Goal: Task Accomplishment & Management: Manage account settings

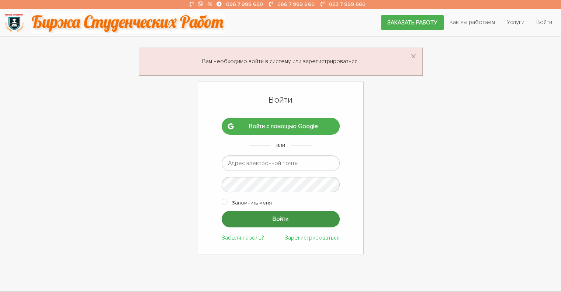
type input "[EMAIL_ADDRESS][DOMAIN_NAME]"
click at [273, 214] on input "Войти" at bounding box center [281, 219] width 118 height 17
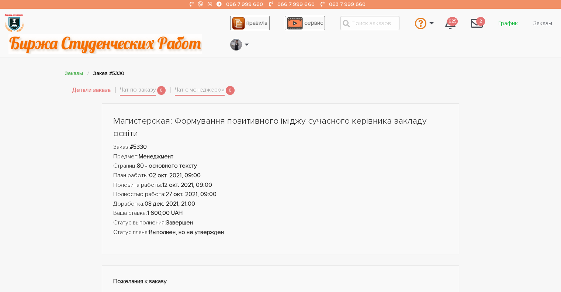
click at [508, 25] on link "График" at bounding box center [507, 23] width 31 height 14
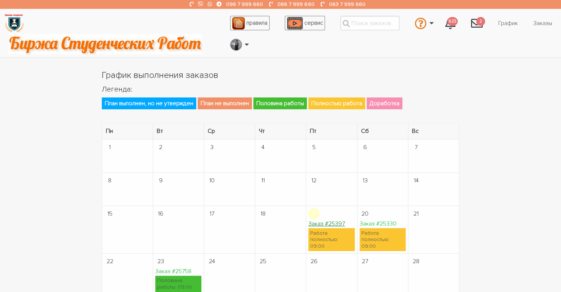
click at [323, 222] on link "Заказ #25397" at bounding box center [326, 223] width 37 height 7
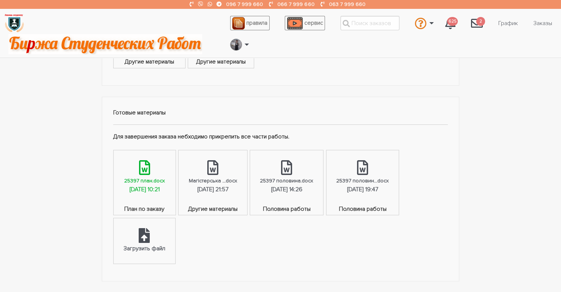
scroll to position [480, 0]
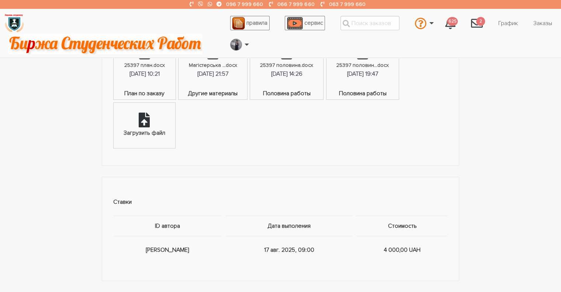
click at [153, 125] on div "Загрузить файл" at bounding box center [145, 126] width 62 height 46
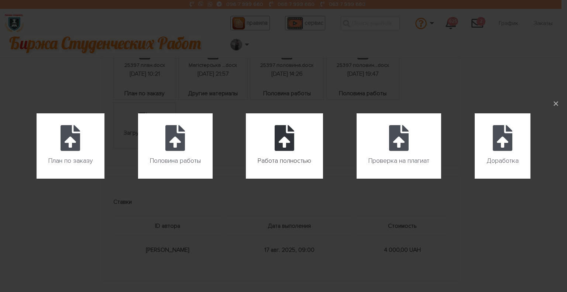
click at [289, 148] on icon at bounding box center [284, 138] width 20 height 26
click at [246, 179] on input "Работа полностью" at bounding box center [246, 179] width 0 height 0
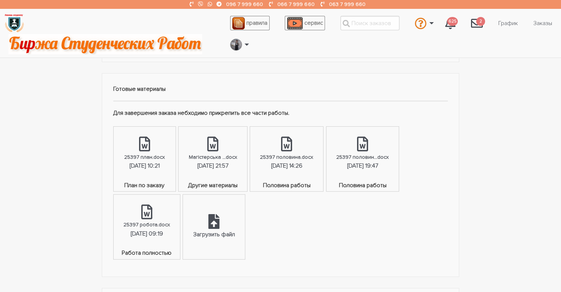
scroll to position [406, 0]
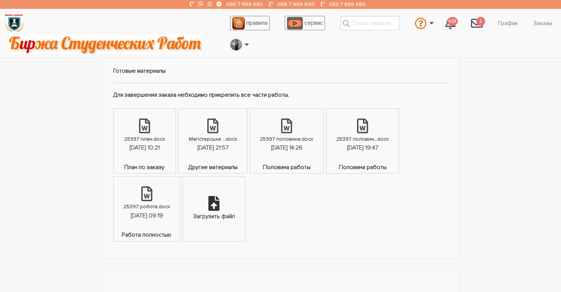
click at [222, 212] on div "Загрузить файл" at bounding box center [214, 217] width 42 height 10
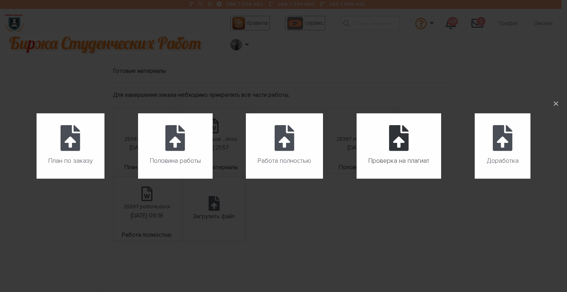
click at [404, 147] on icon at bounding box center [399, 138] width 20 height 26
click at [357, 179] on input "Проверка на плагиат" at bounding box center [356, 179] width 0 height 0
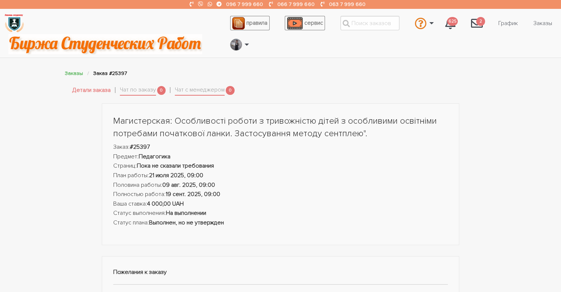
scroll to position [0, 0]
click at [203, 96] on li "Чат с менеджером 0" at bounding box center [205, 90] width 60 height 14
click at [202, 90] on link "Чат с менеджером" at bounding box center [200, 90] width 50 height 10
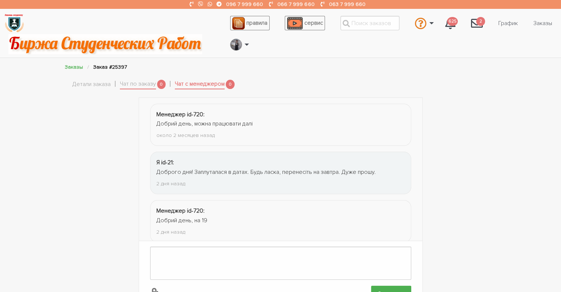
scroll to position [60, 0]
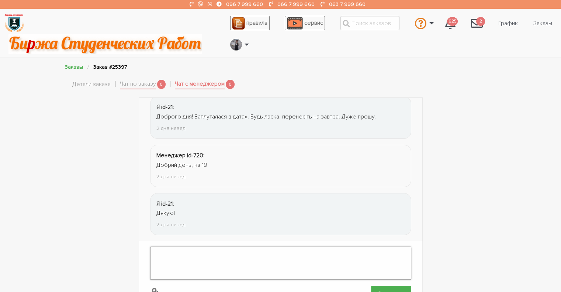
click at [198, 249] on textarea at bounding box center [280, 262] width 261 height 33
paste textarea "https://www.plag.com.ua/"
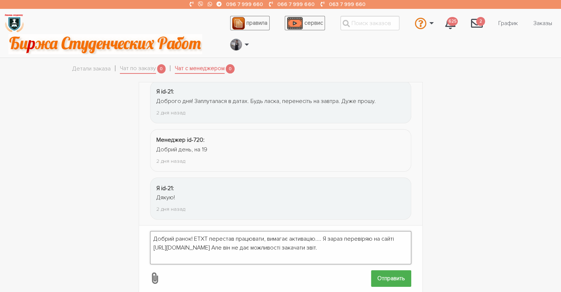
scroll to position [24, 0]
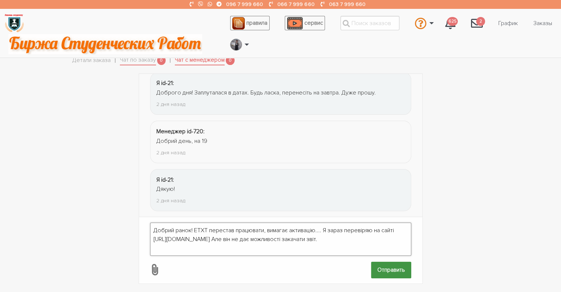
type textarea "Добрий ранок! ЕТХТ перестав працювати, вимагає активацію.... Я зараз перевіряю …"
click at [391, 265] on input "Отправить" at bounding box center [391, 270] width 40 height 17
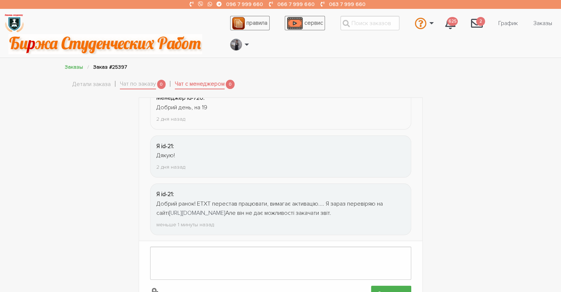
scroll to position [73, 0]
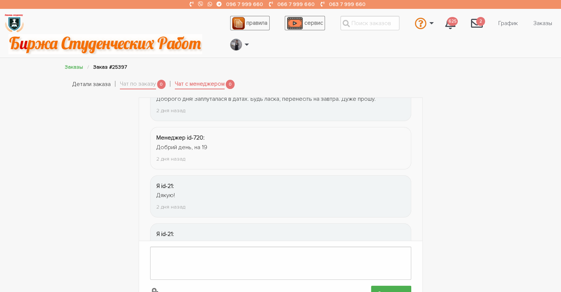
click at [90, 87] on link "Детали заказа" at bounding box center [91, 85] width 38 height 10
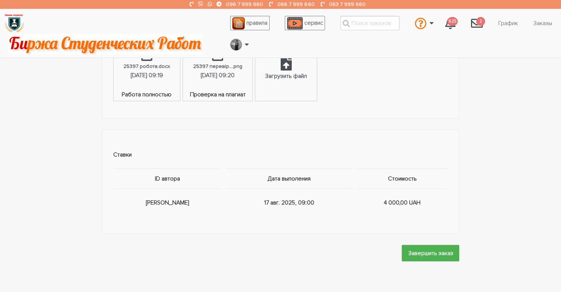
scroll to position [729, 0]
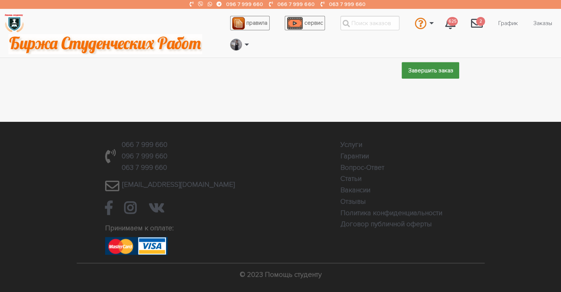
click at [435, 69] on input "Завершить заказ" at bounding box center [431, 70] width 58 height 17
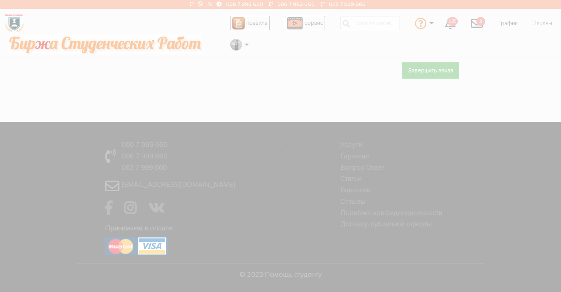
scroll to position [0, 0]
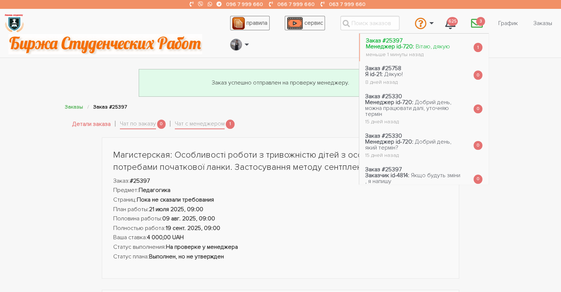
click at [426, 49] on span "Вітаю, дякую" at bounding box center [433, 46] width 34 height 7
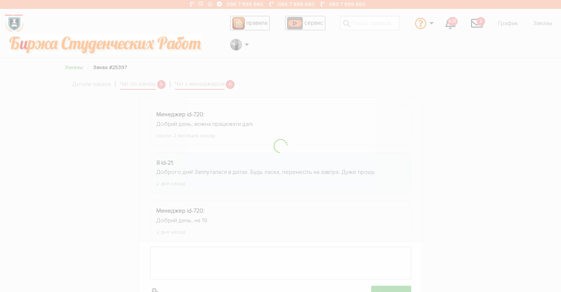
scroll to position [165, 0]
